Goal: Find specific page/section: Find specific page/section

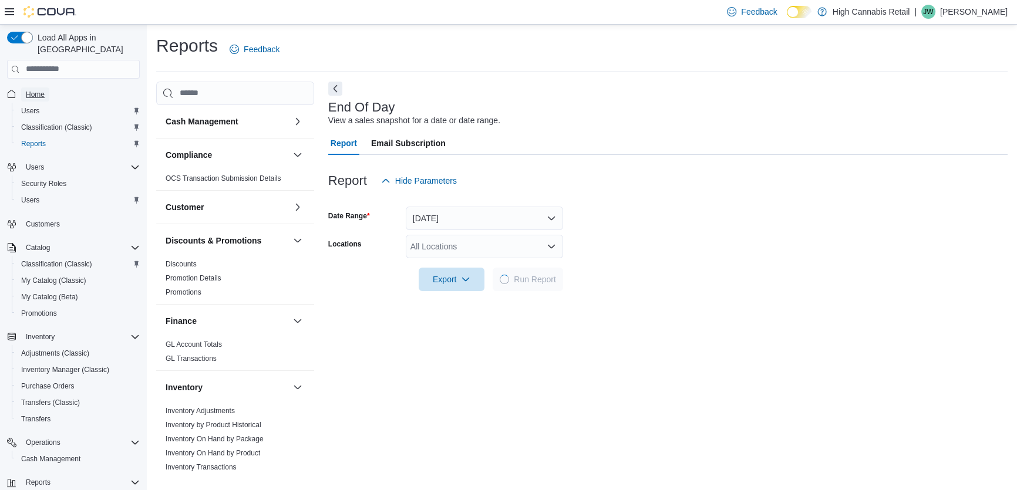
click at [35, 90] on span "Home" at bounding box center [35, 94] width 19 height 9
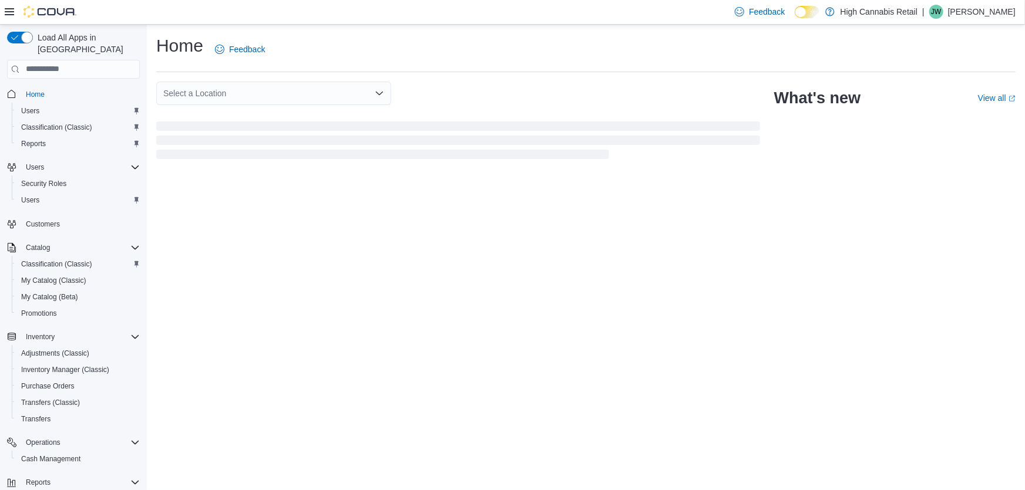
click at [371, 89] on div "Select a Location" at bounding box center [273, 93] width 235 height 23
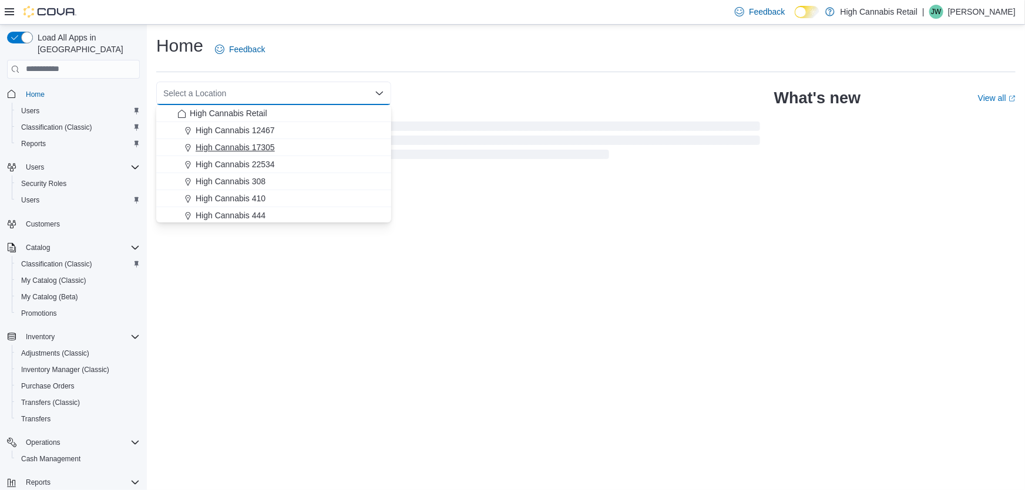
click at [263, 147] on span "High Cannabis 17305" at bounding box center [235, 148] width 79 height 12
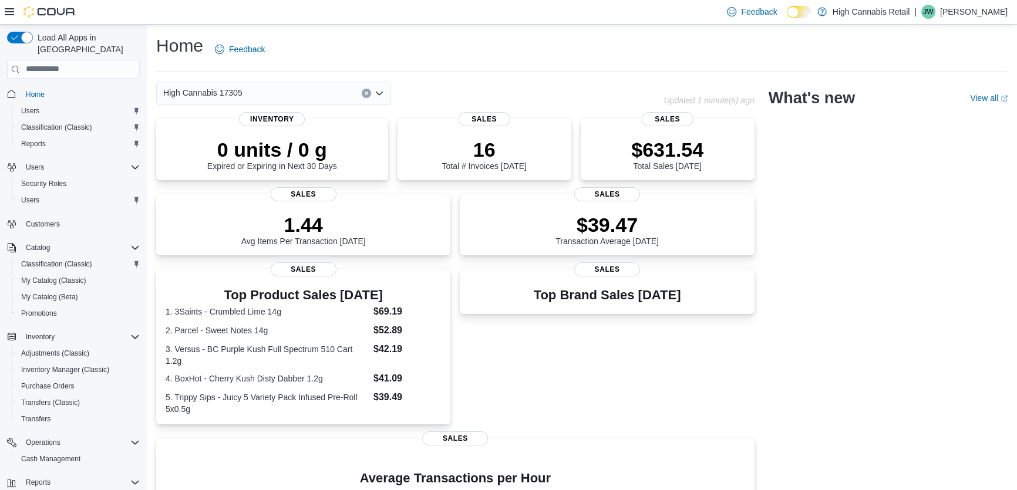
click at [366, 90] on button "Clear input" at bounding box center [366, 93] width 9 height 9
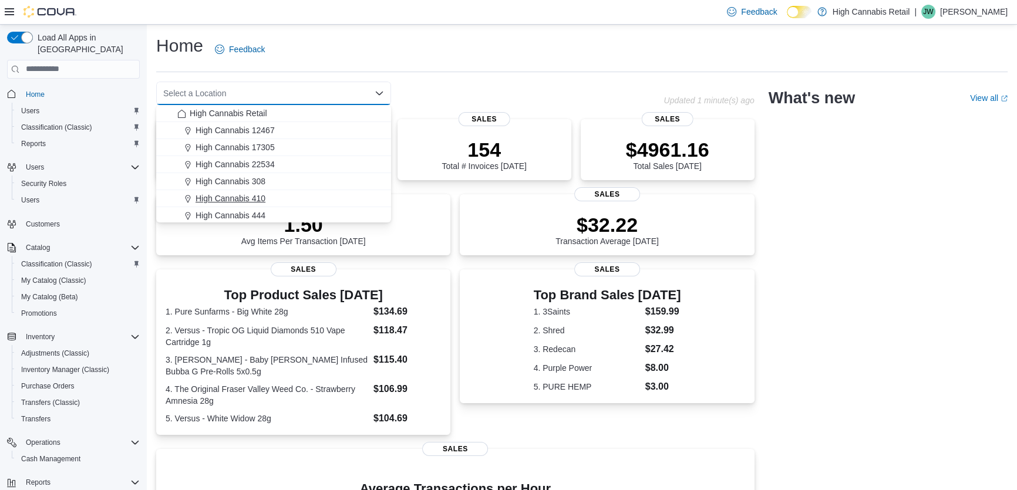
click at [264, 193] on span "High Cannabis 410" at bounding box center [231, 199] width 70 height 12
